Goal: Check status: Check status

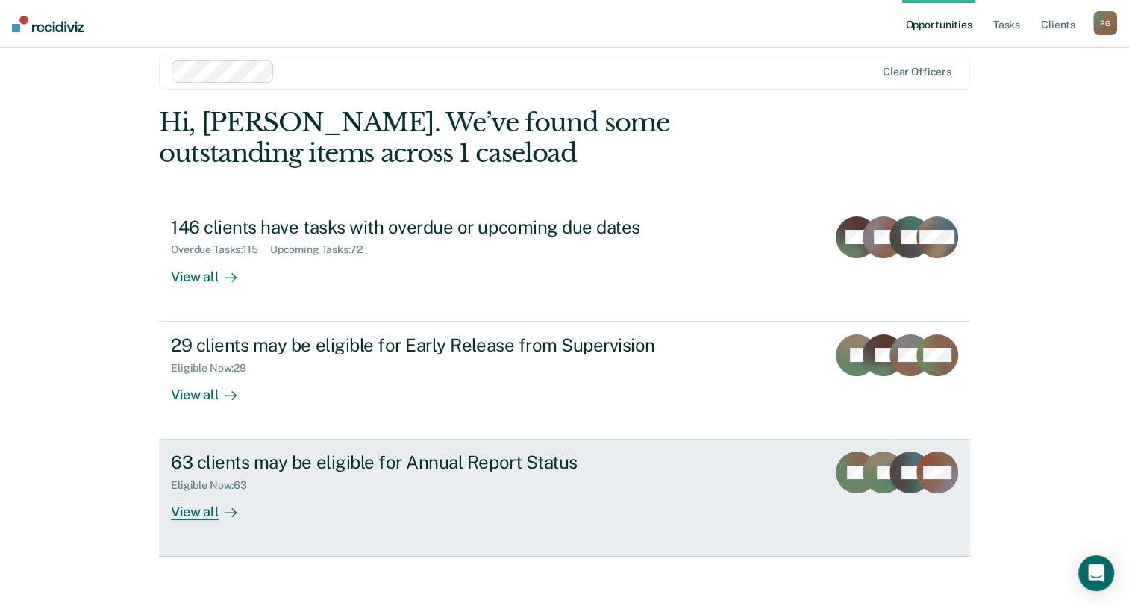
scroll to position [28, 0]
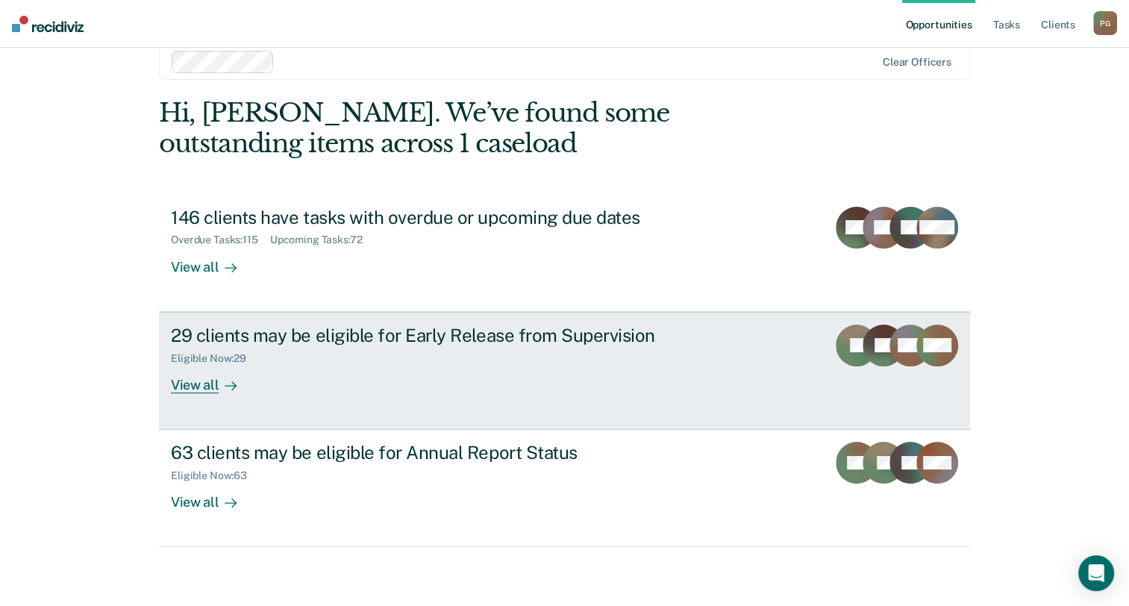
click at [518, 397] on link "29 clients may be eligible for Early Release from Supervision Eligible Now : 29…" at bounding box center [564, 371] width 811 height 118
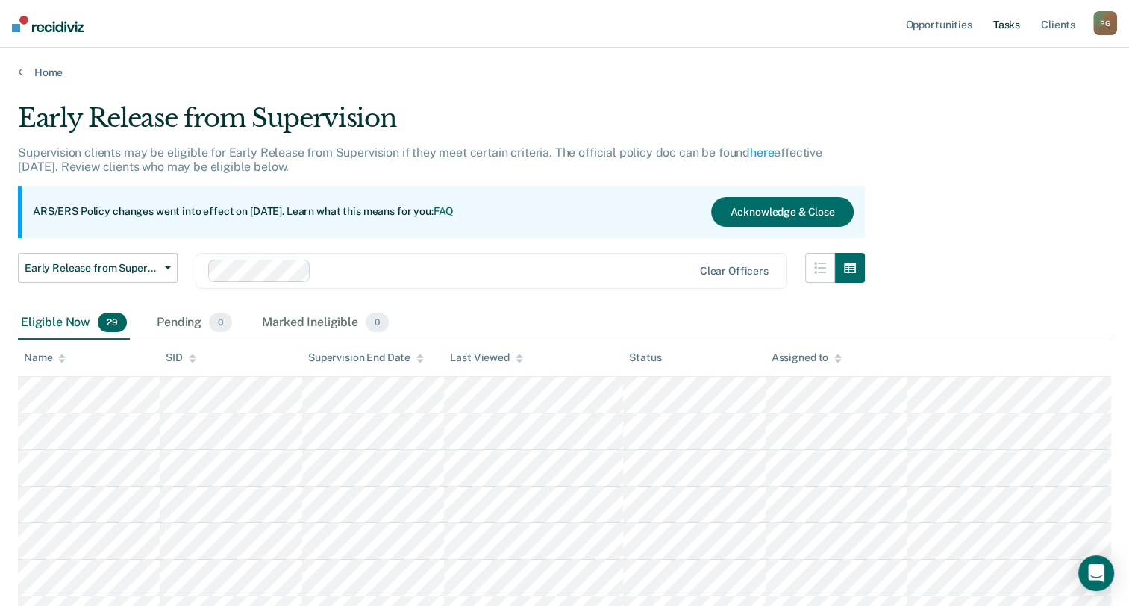
click at [1012, 26] on link "Tasks" at bounding box center [1006, 24] width 33 height 48
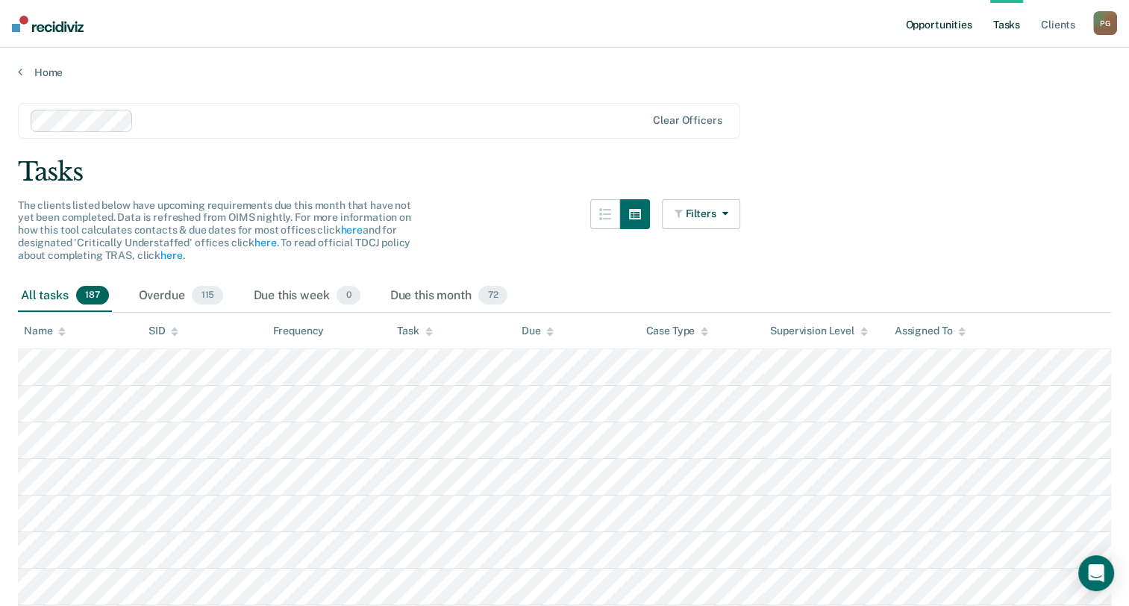
click at [945, 28] on link "Opportunities" at bounding box center [938, 24] width 72 height 48
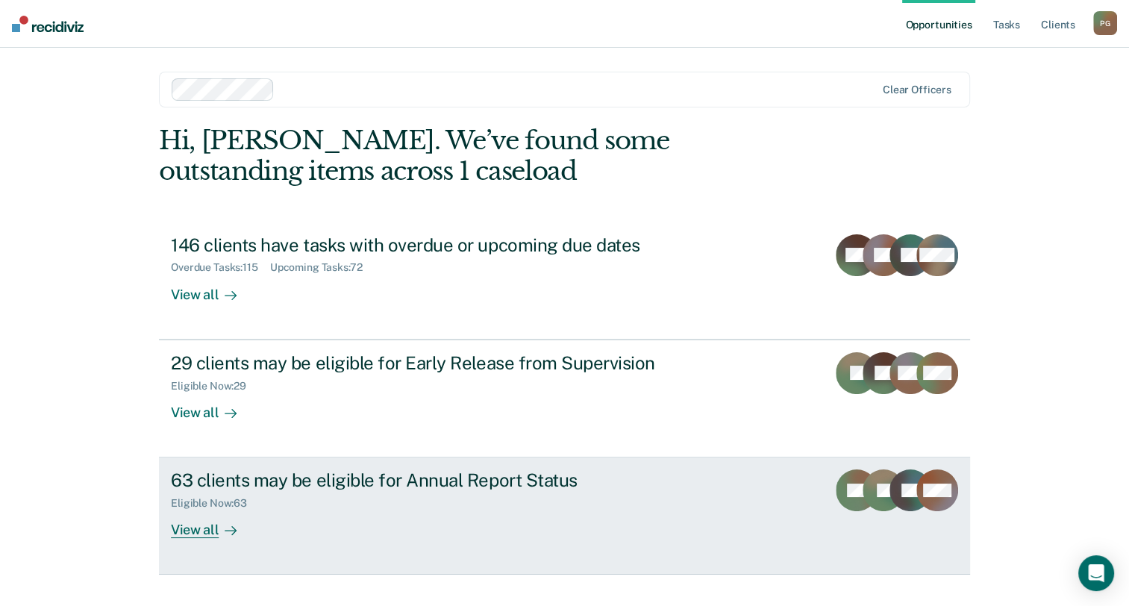
click at [612, 525] on div "63 clients may be eligible for Annual Report Status Eligible Now : 63 View all" at bounding box center [451, 503] width 560 height 69
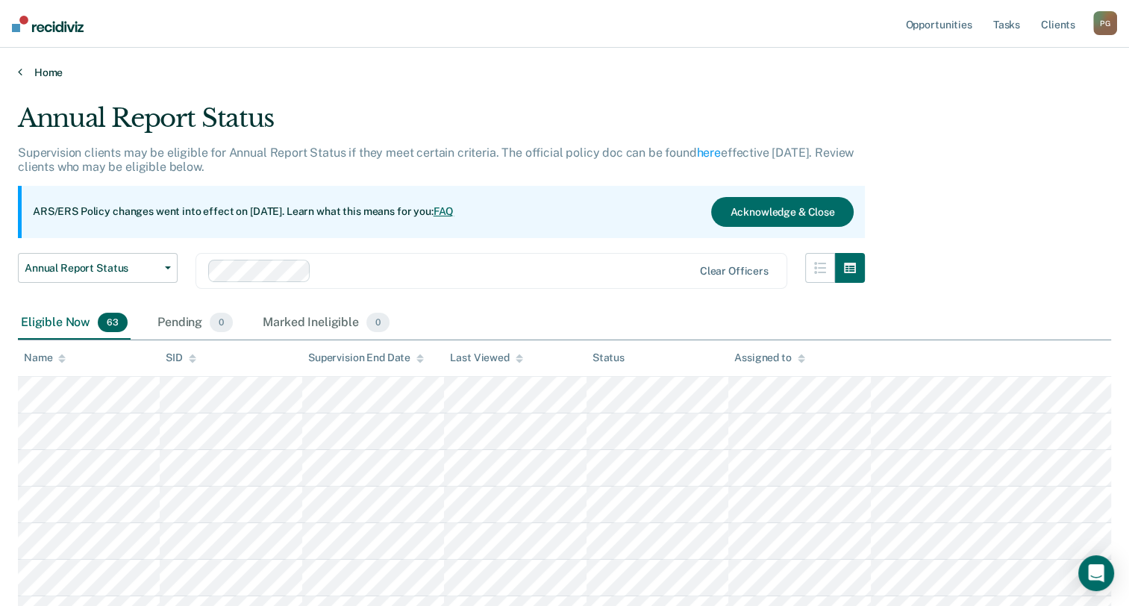
click at [51, 74] on link "Home" at bounding box center [564, 72] width 1093 height 13
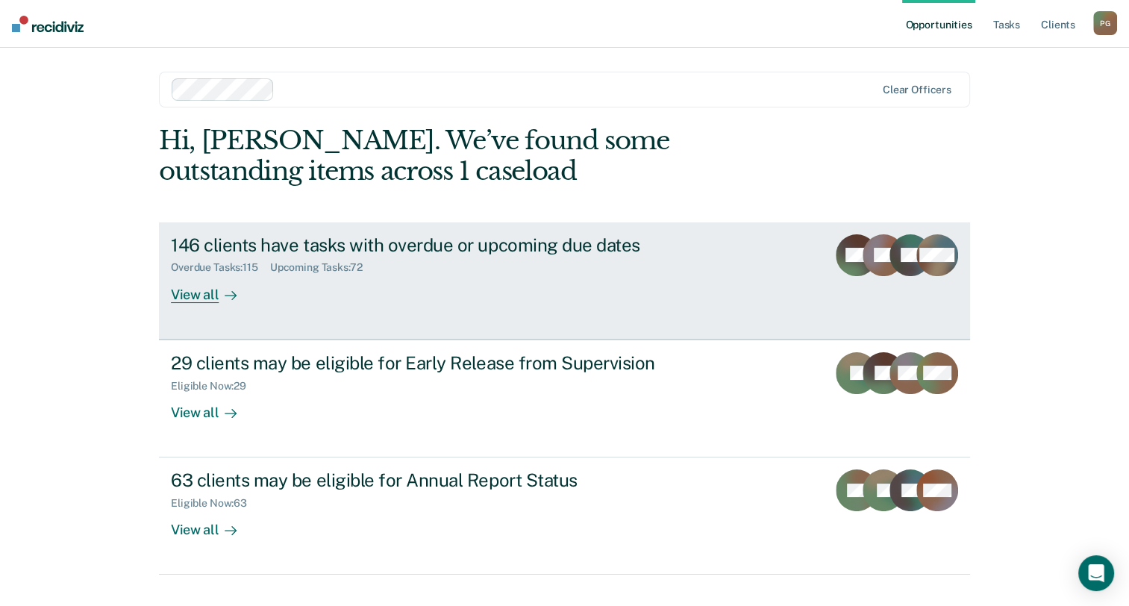
click at [500, 276] on div "146 clients have tasks with overdue or upcoming due dates Overdue Tasks : 115 U…" at bounding box center [451, 268] width 560 height 69
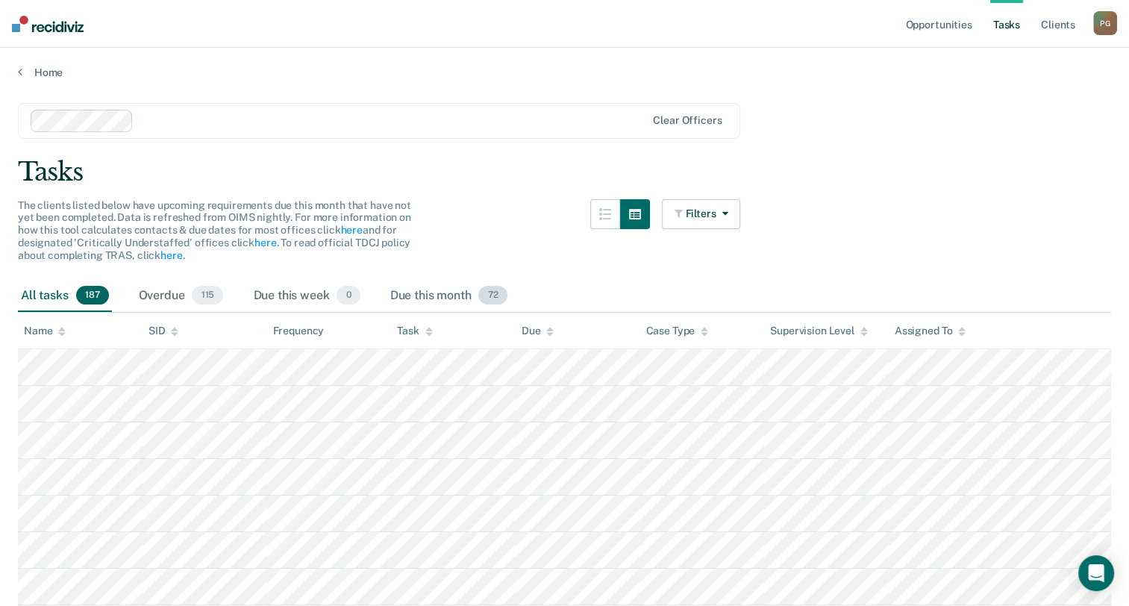
click at [496, 296] on span "72" at bounding box center [492, 295] width 28 height 19
